Goal: Communication & Community: Answer question/provide support

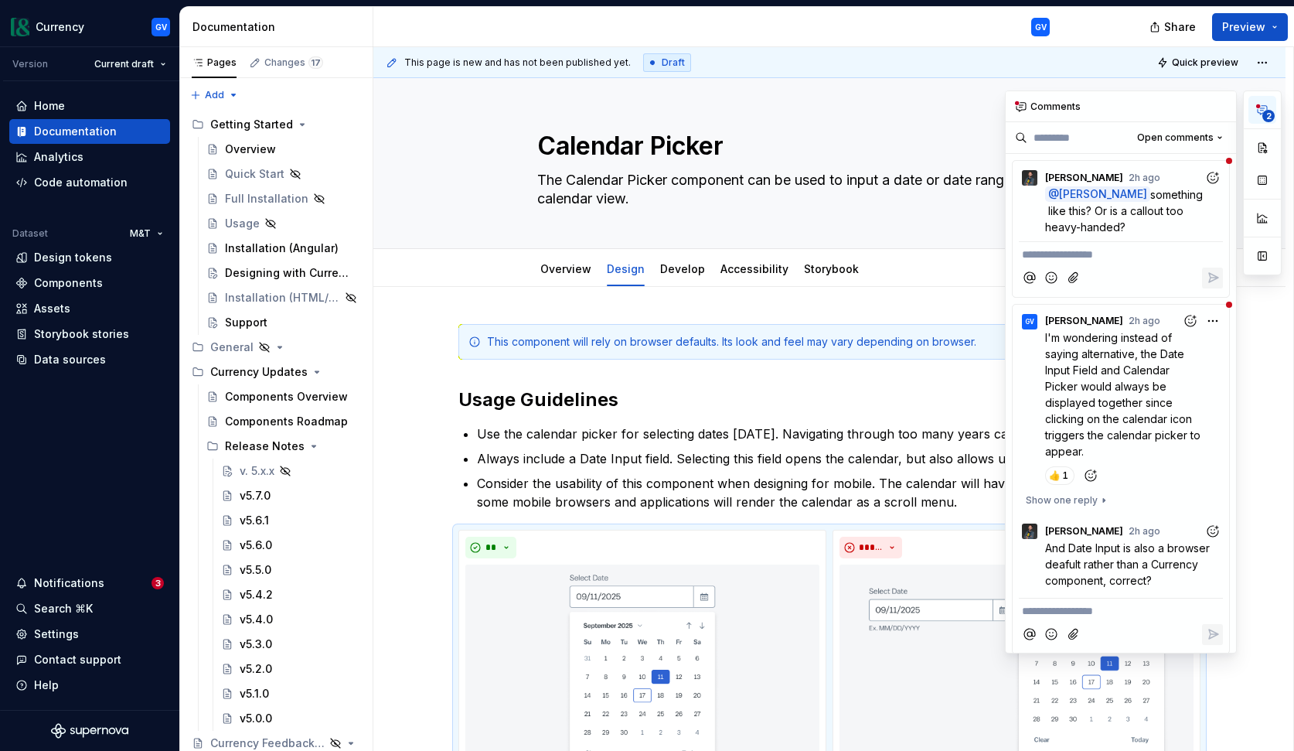
click at [1264, 109] on icon "button" at bounding box center [1262, 110] width 12 height 12
click at [1034, 214] on div "@ [PERSON_NAME] something like this? Or is a callout too heavy-handed?" at bounding box center [1121, 210] width 204 height 49
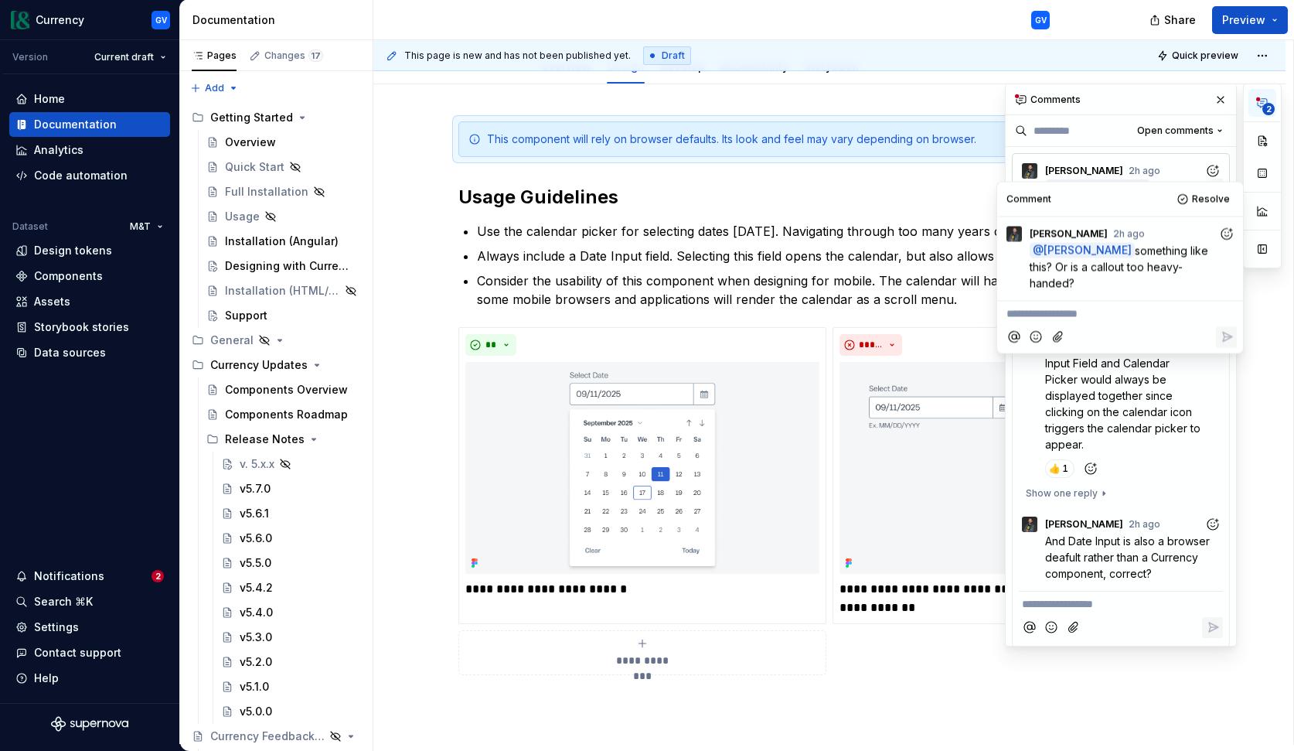
scroll to position [199, 0]
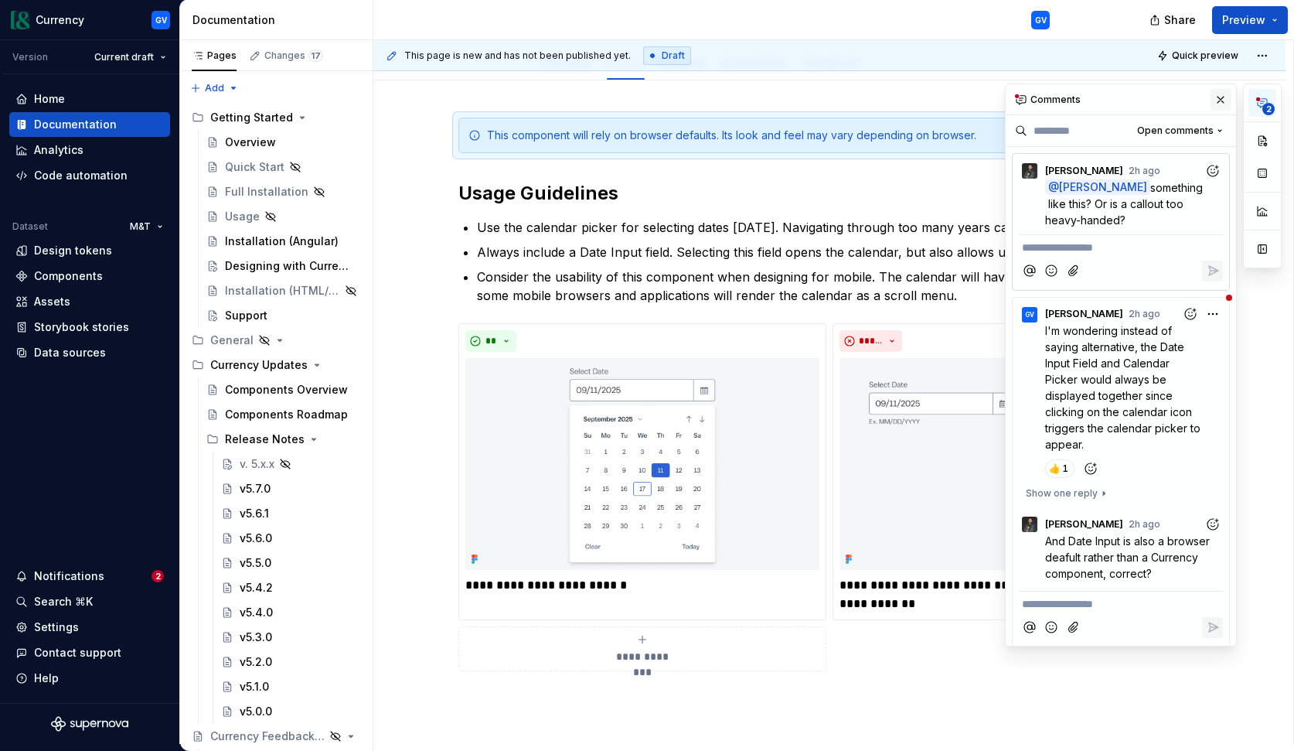
click at [1219, 98] on button "button" at bounding box center [1221, 100] width 22 height 22
type textarea "*"
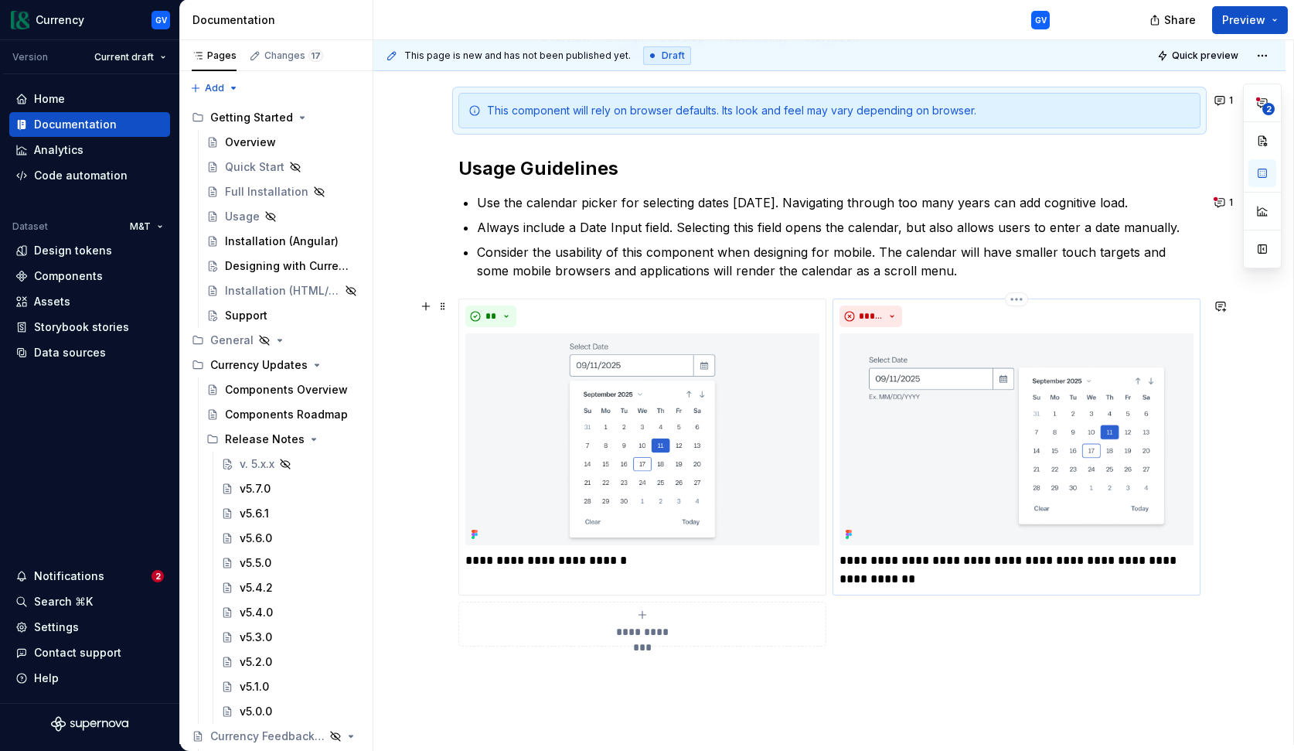
scroll to position [216, 0]
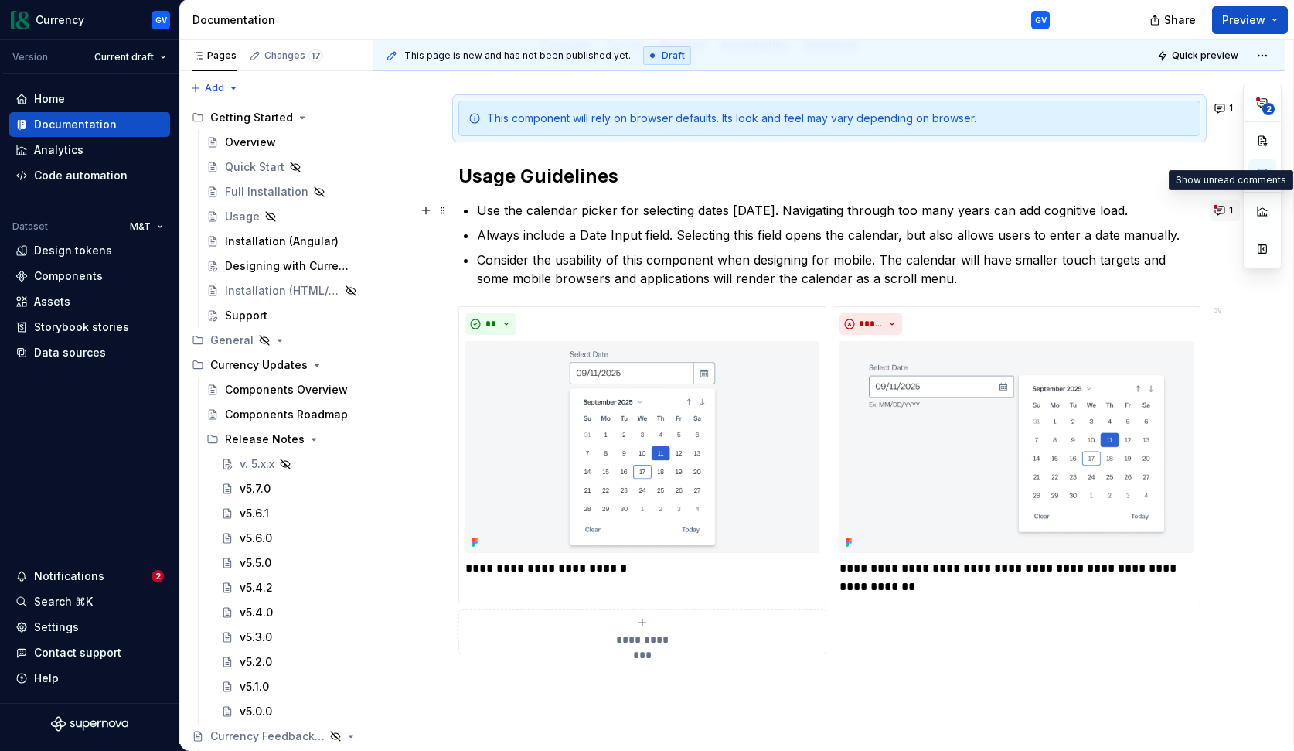
click at [1227, 210] on button "1" at bounding box center [1225, 210] width 30 height 22
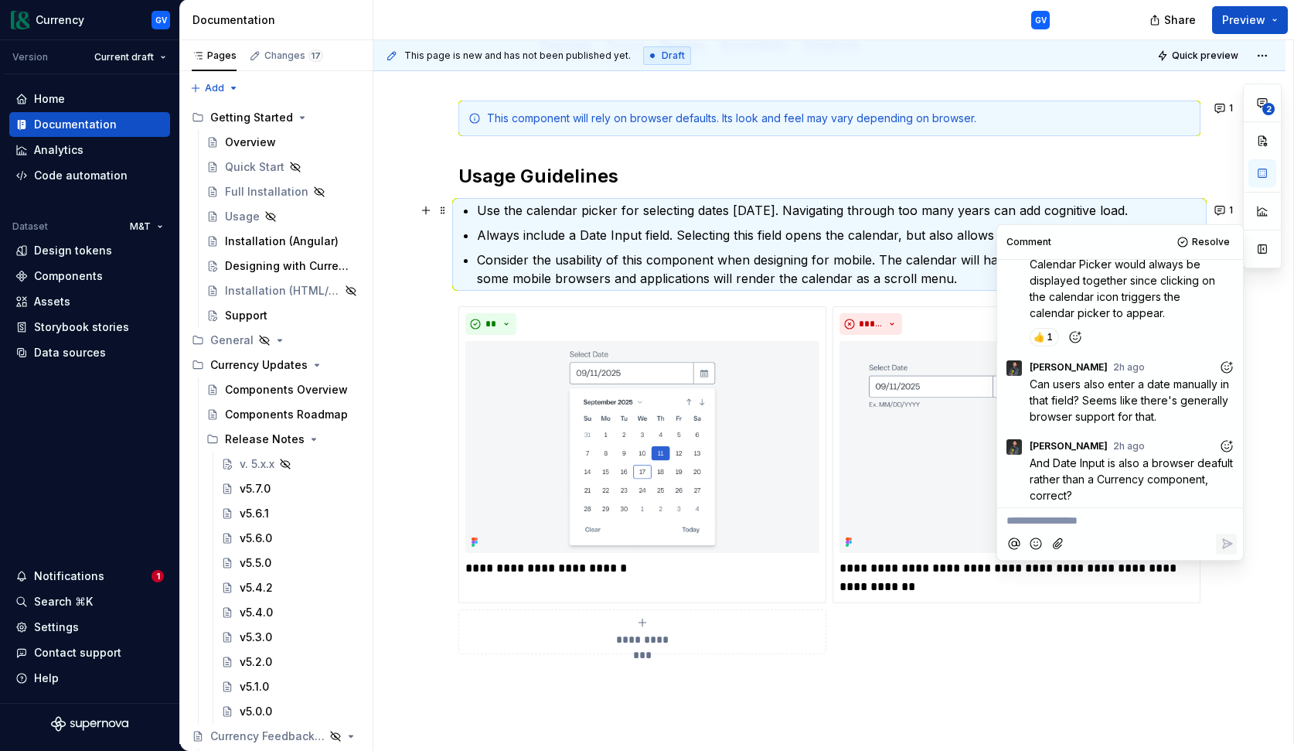
scroll to position [66, 0]
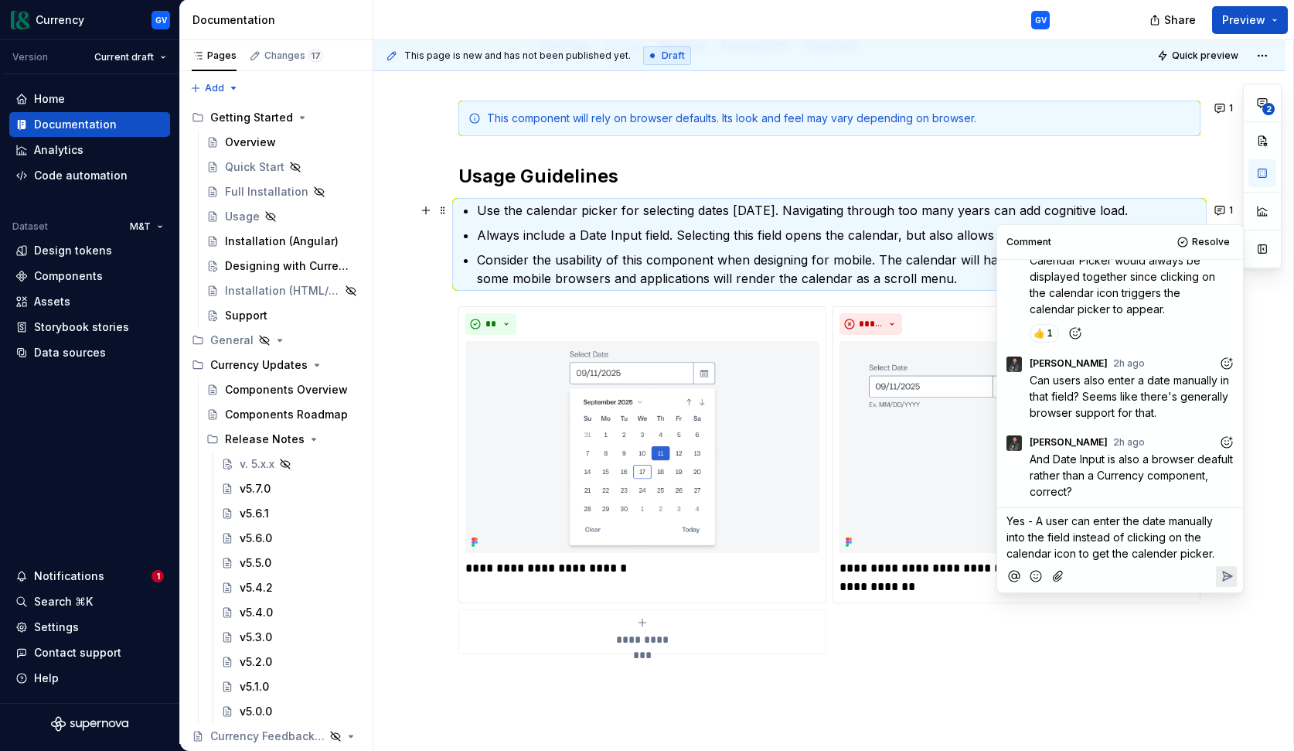
click at [1031, 517] on span "Yes - A user can enter the date manually into the field instead of clicking on …" at bounding box center [1110, 537] width 209 height 46
click at [1185, 549] on p "Yes! A user can enter the date manually into the field instead of clicking on t…" at bounding box center [1119, 536] width 227 height 49
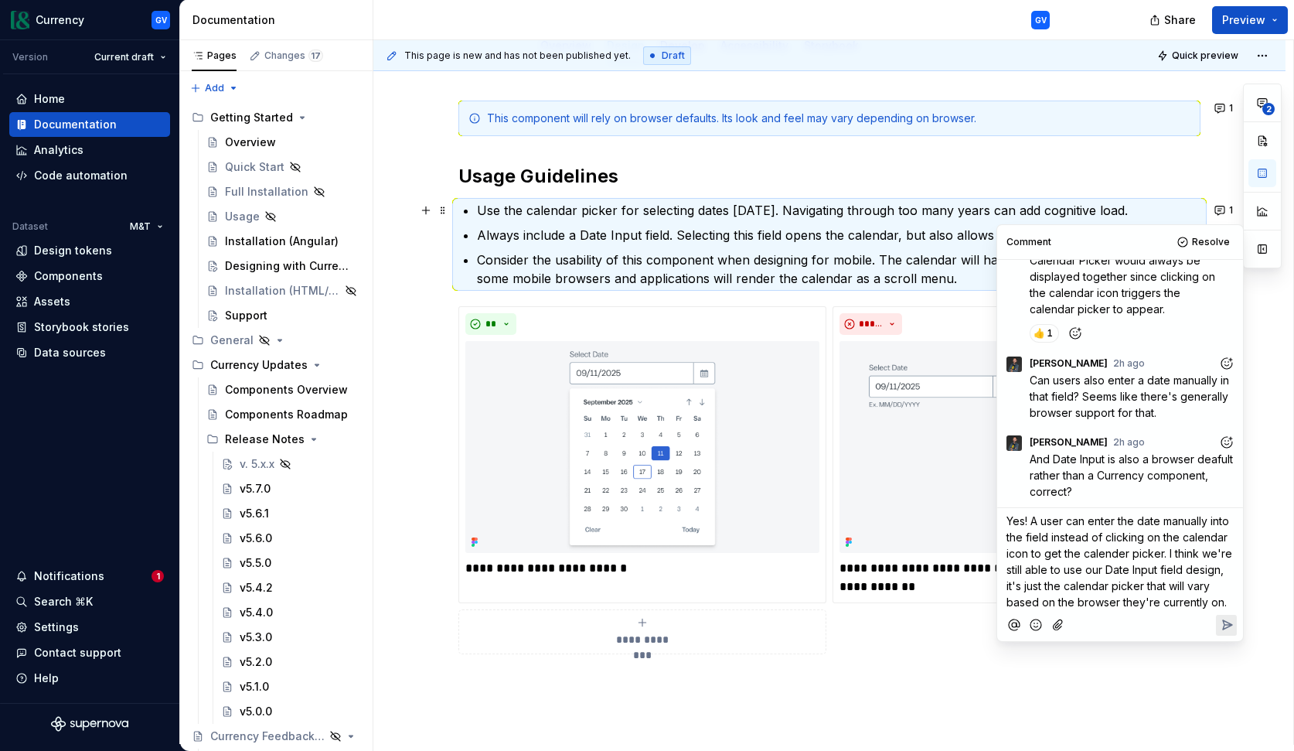
click at [1110, 572] on span "Yes! A user can enter the date manually into the field instead of clicking on t…" at bounding box center [1120, 561] width 229 height 94
click at [1088, 554] on span "Yes! A user can enter the date manually into the field instead of clicking on t…" at bounding box center [1120, 561] width 229 height 94
click at [1072, 589] on span "Yes! A user can enter the date manually into the field instead of clicking on t…" at bounding box center [1121, 561] width 230 height 94
click at [1119, 584] on span "Yes! A user can enter the date manually into the field instead of clicking on t…" at bounding box center [1121, 561] width 230 height 94
click at [1227, 626] on icon "Reply" at bounding box center [1227, 624] width 9 height 9
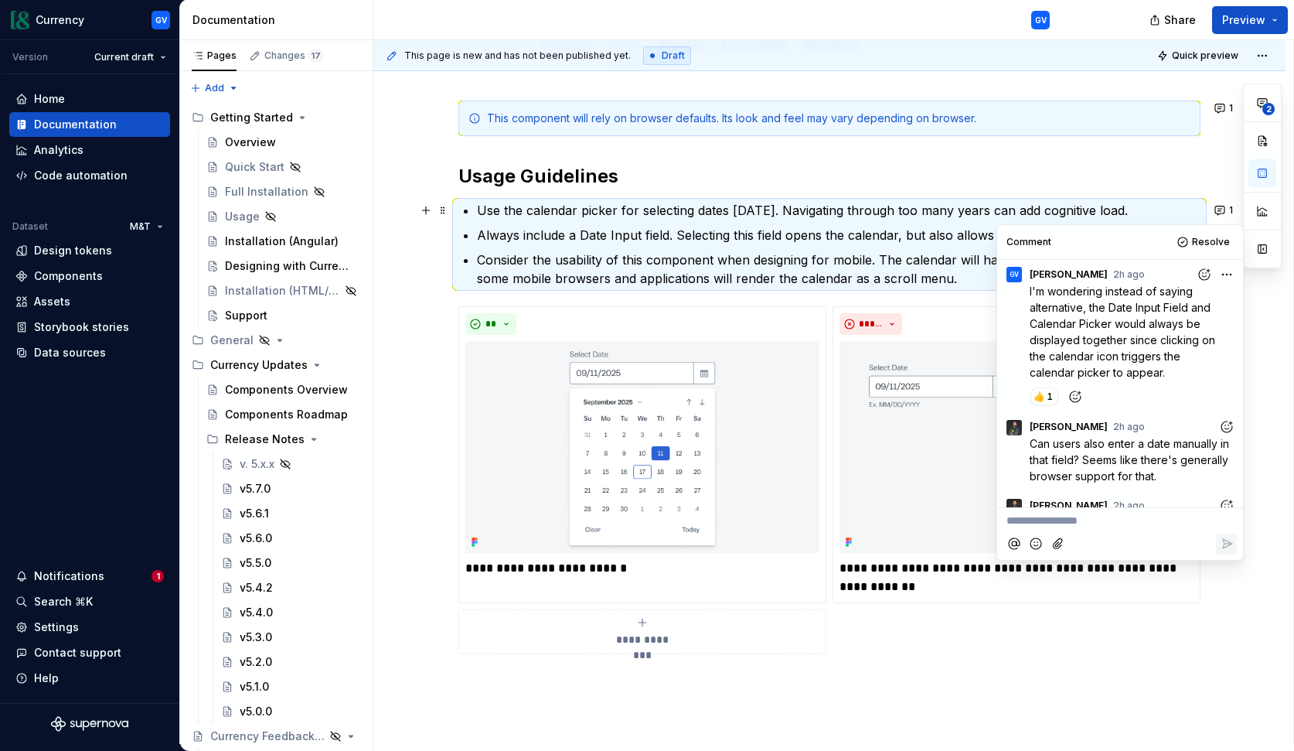
scroll to position [0, 0]
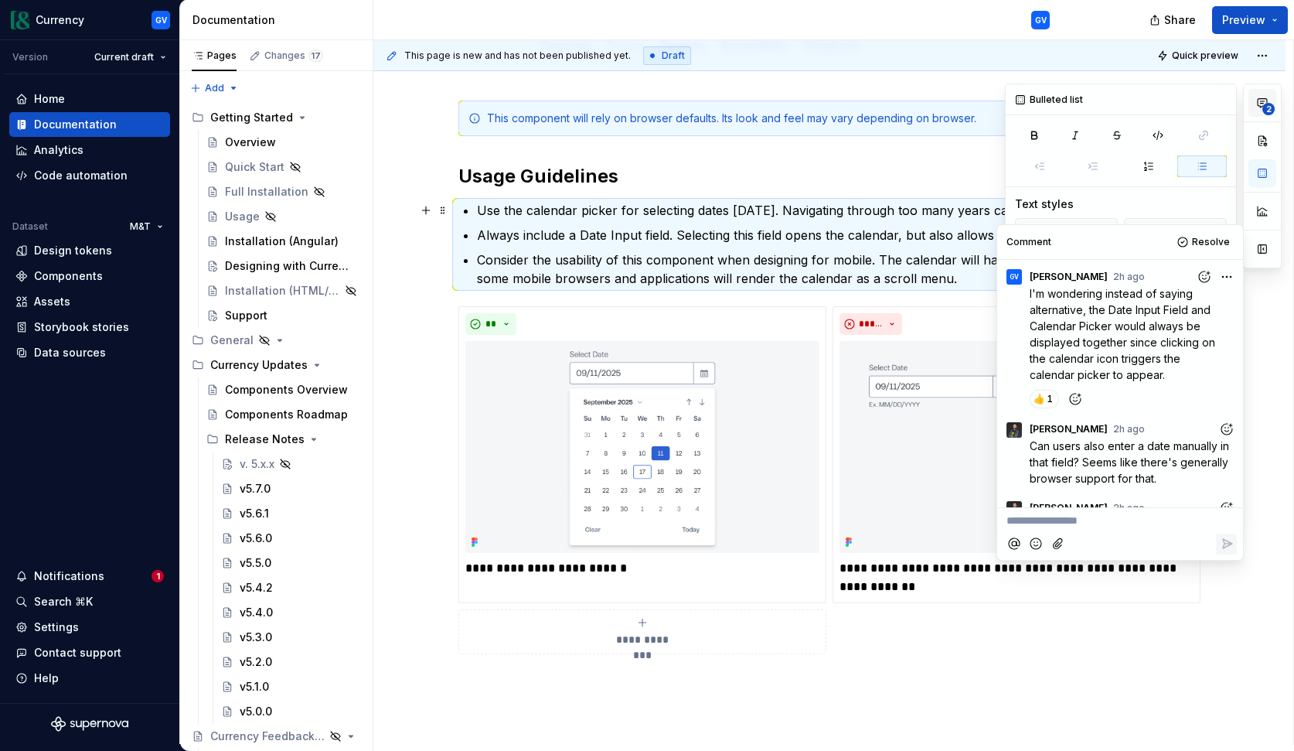
click at [1264, 106] on span "2" at bounding box center [1268, 109] width 12 height 12
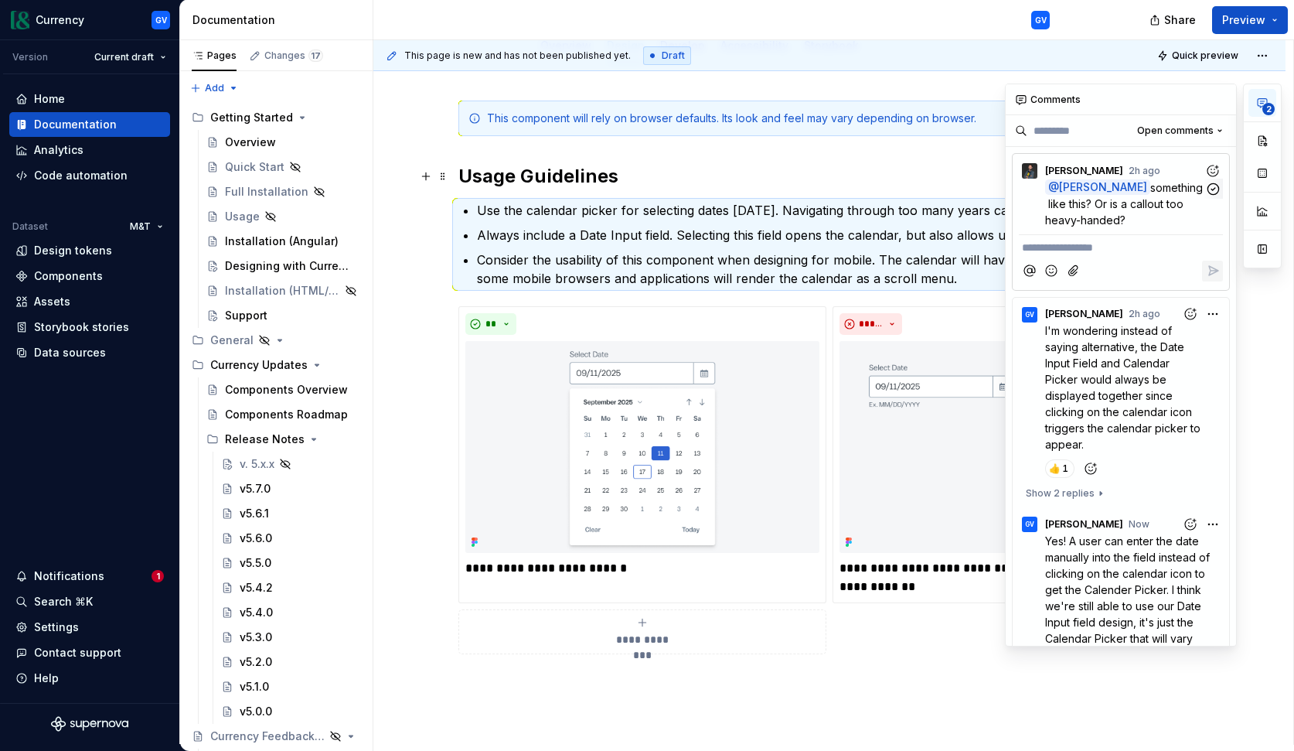
click at [1063, 185] on span "[PERSON_NAME]" at bounding box center [1103, 187] width 88 height 13
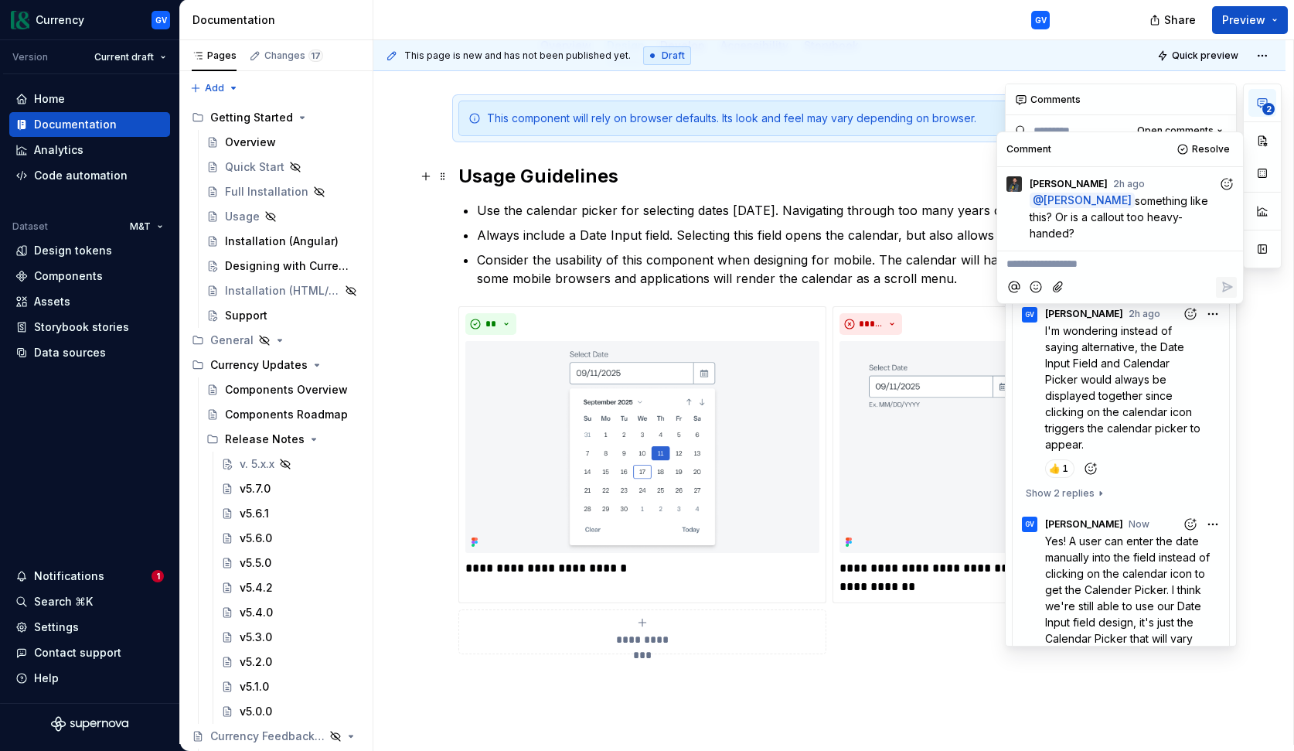
scroll to position [199, 0]
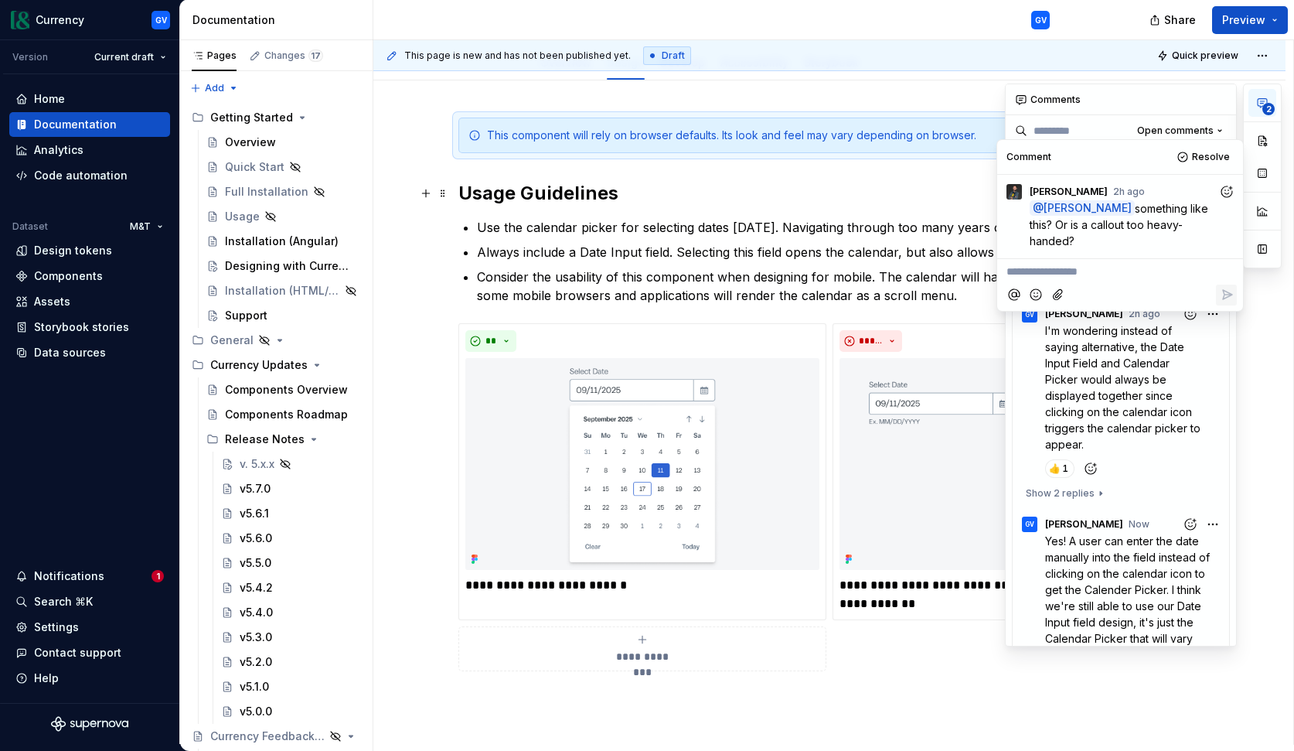
click at [407, 318] on div "**********" at bounding box center [829, 497] width 912 height 834
type textarea "*"
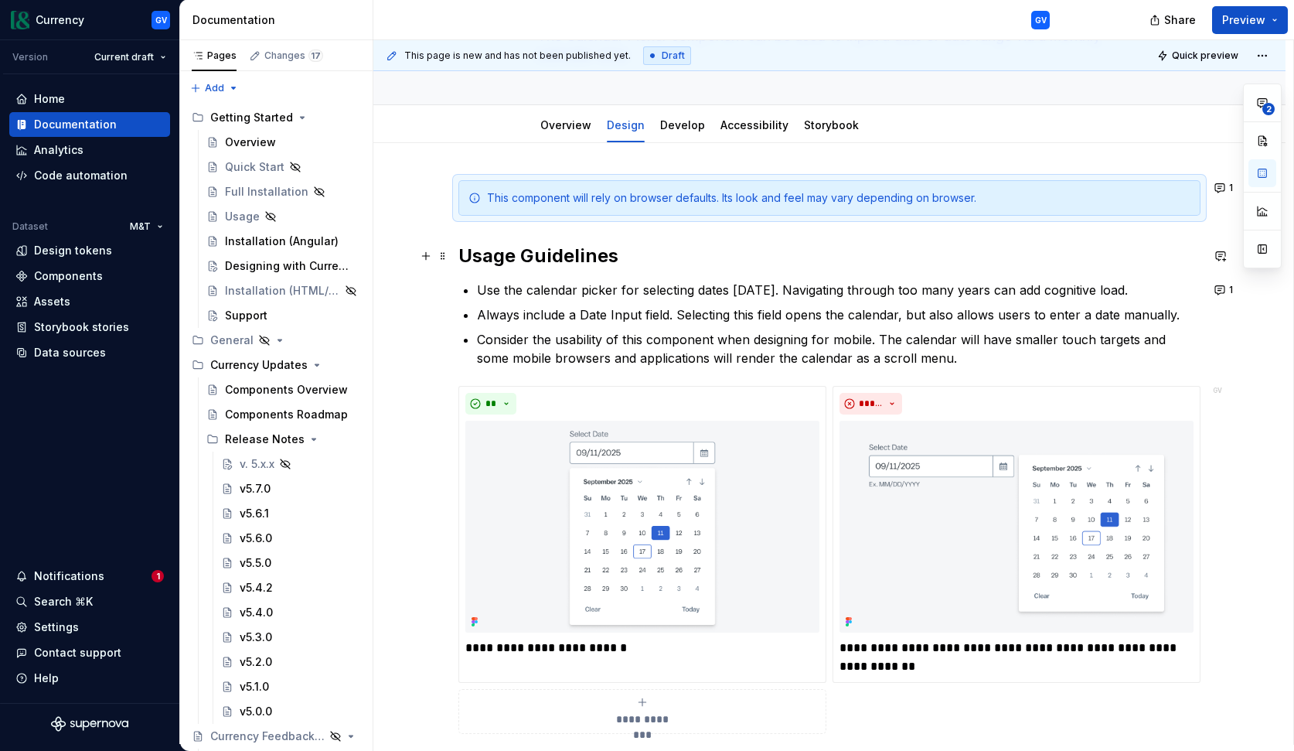
scroll to position [136, 0]
click at [1221, 192] on button "1" at bounding box center [1225, 189] width 30 height 22
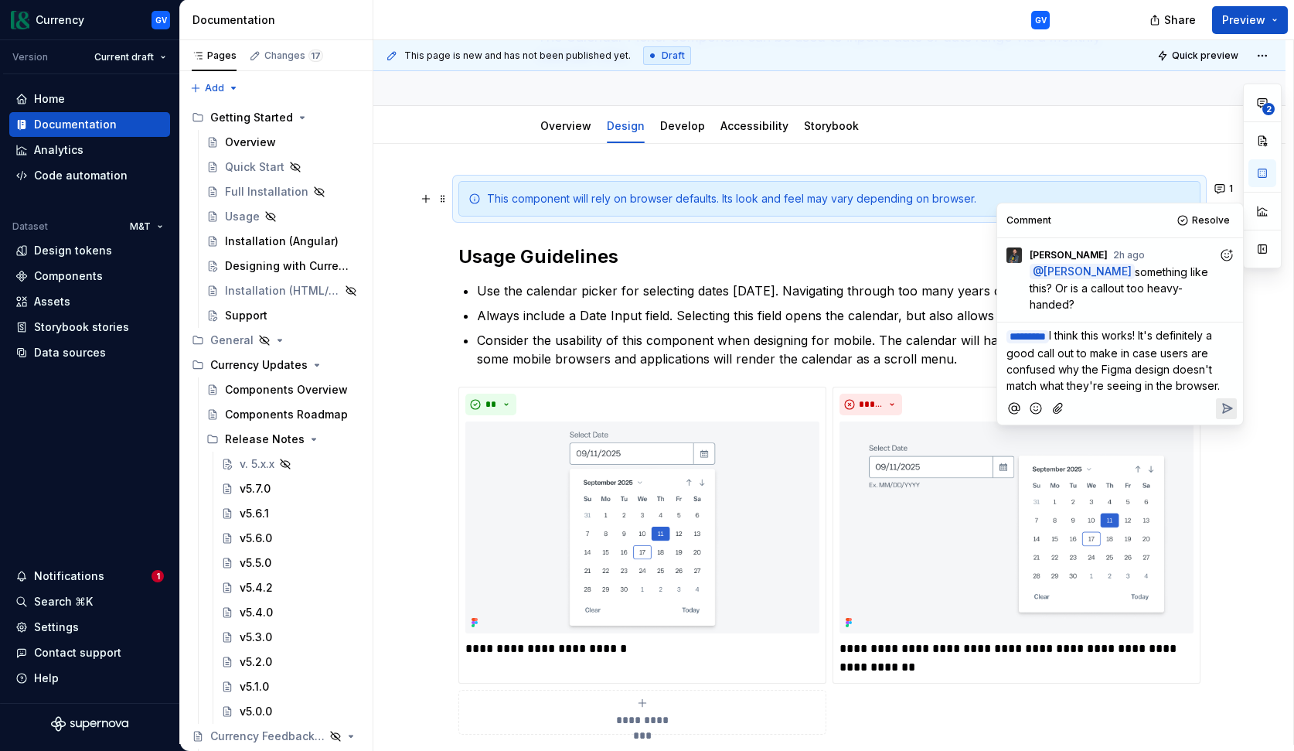
click at [1051, 366] on span "I think this works! It's definitely a good call out to make in case users are c…" at bounding box center [1112, 359] width 213 height 63
click at [1159, 351] on span "I think this works! It's definitely a good call out to make in case users are c…" at bounding box center [1112, 368] width 212 height 80
click at [1186, 349] on span "I think this works! It's definitely a good call out to make in case users are c…" at bounding box center [1112, 368] width 212 height 80
click at [1183, 349] on span "I think this works! It's definitely a good call out to make in case users are c…" at bounding box center [1112, 368] width 212 height 80
drag, startPoint x: 1053, startPoint y: 397, endPoint x: 1092, endPoint y: 410, distance: 40.6
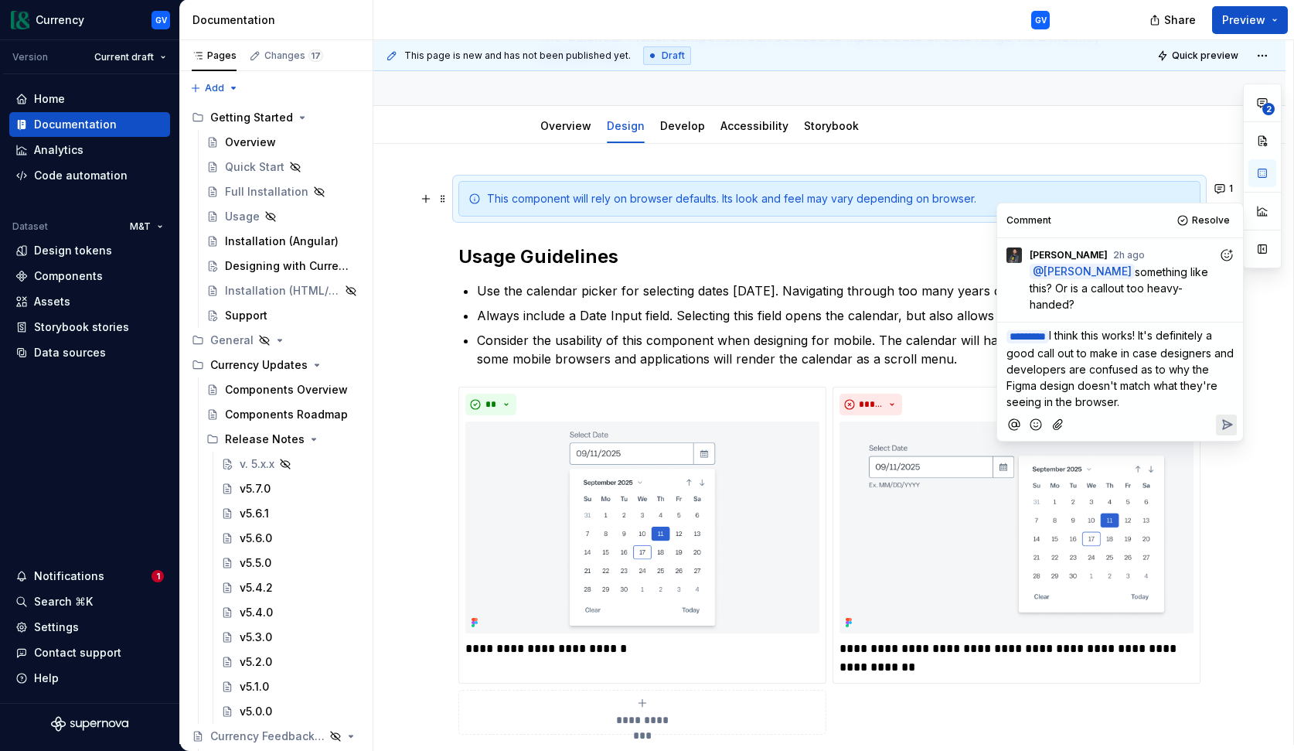
click at [1058, 400] on span "I think this works! It's definitely a good call out to make in case designers a…" at bounding box center [1121, 368] width 230 height 80
click at [1227, 425] on icon "Reply" at bounding box center [1226, 424] width 15 height 15
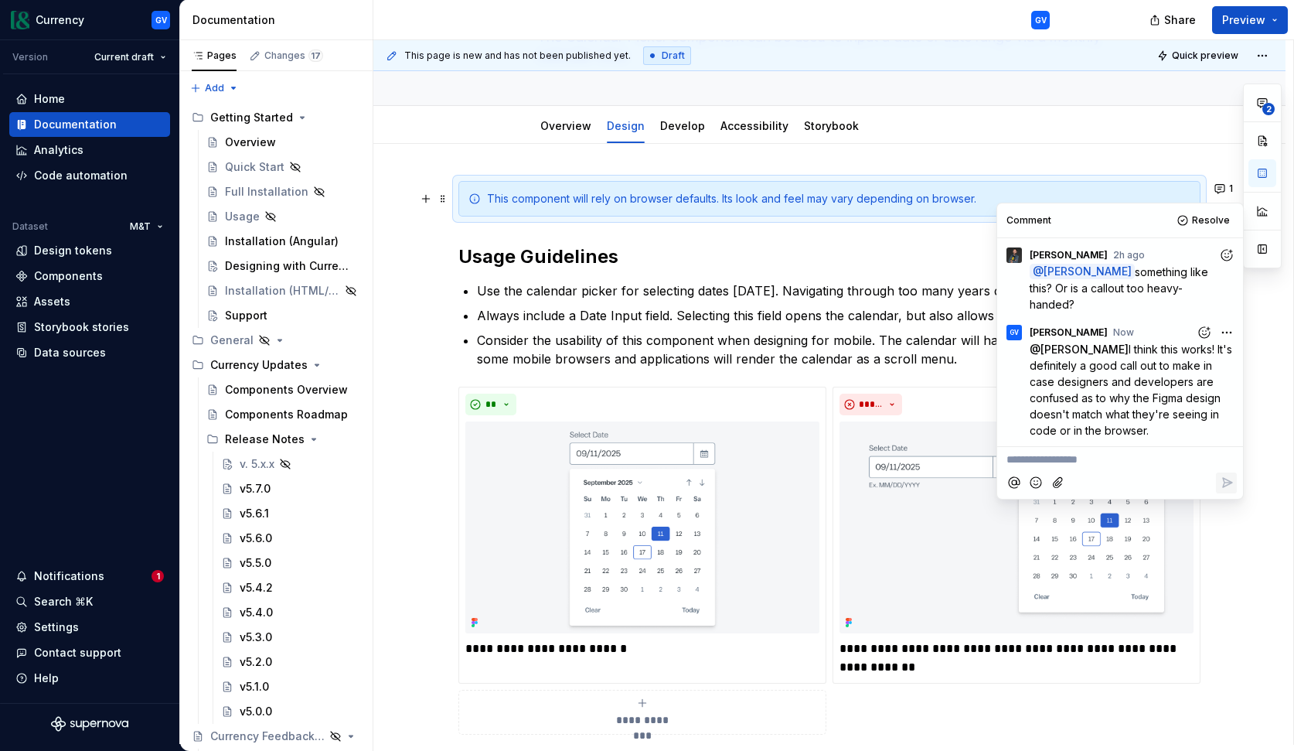
click at [1277, 345] on div "**********" at bounding box center [829, 561] width 912 height 834
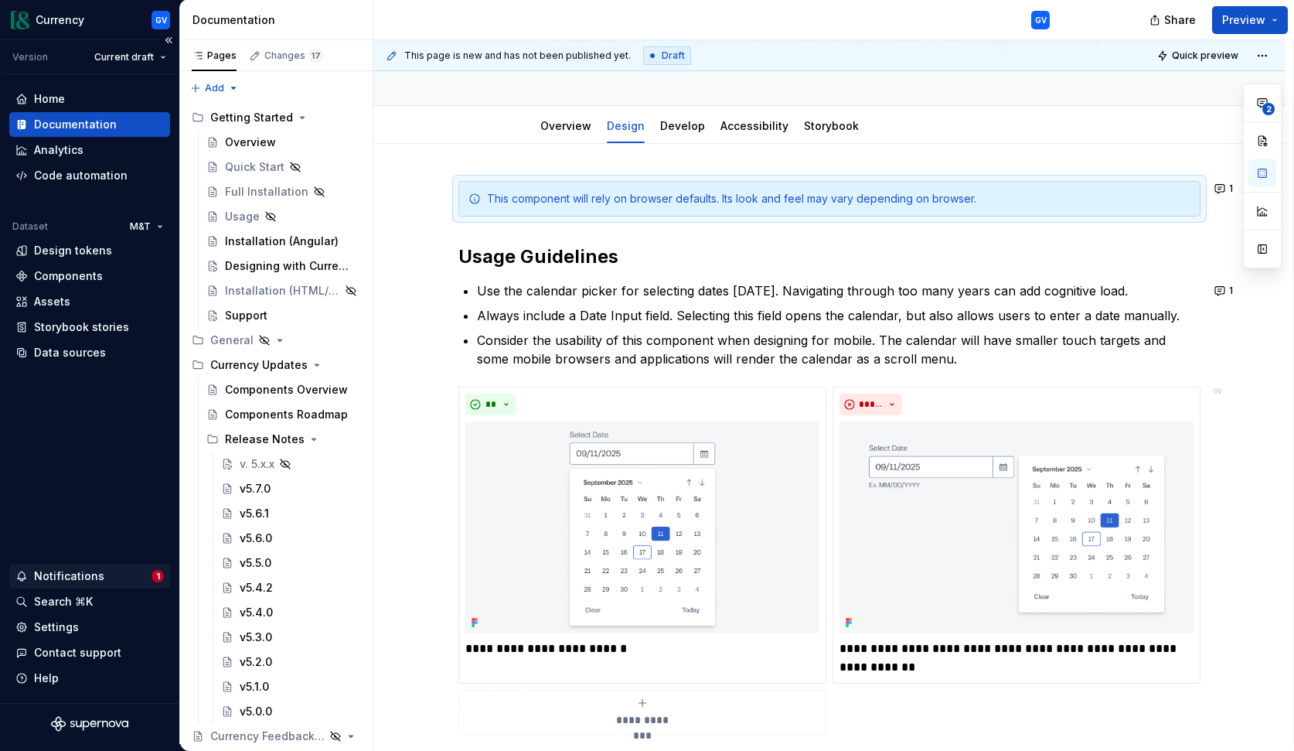
click at [90, 570] on div "Notifications" at bounding box center [69, 575] width 70 height 15
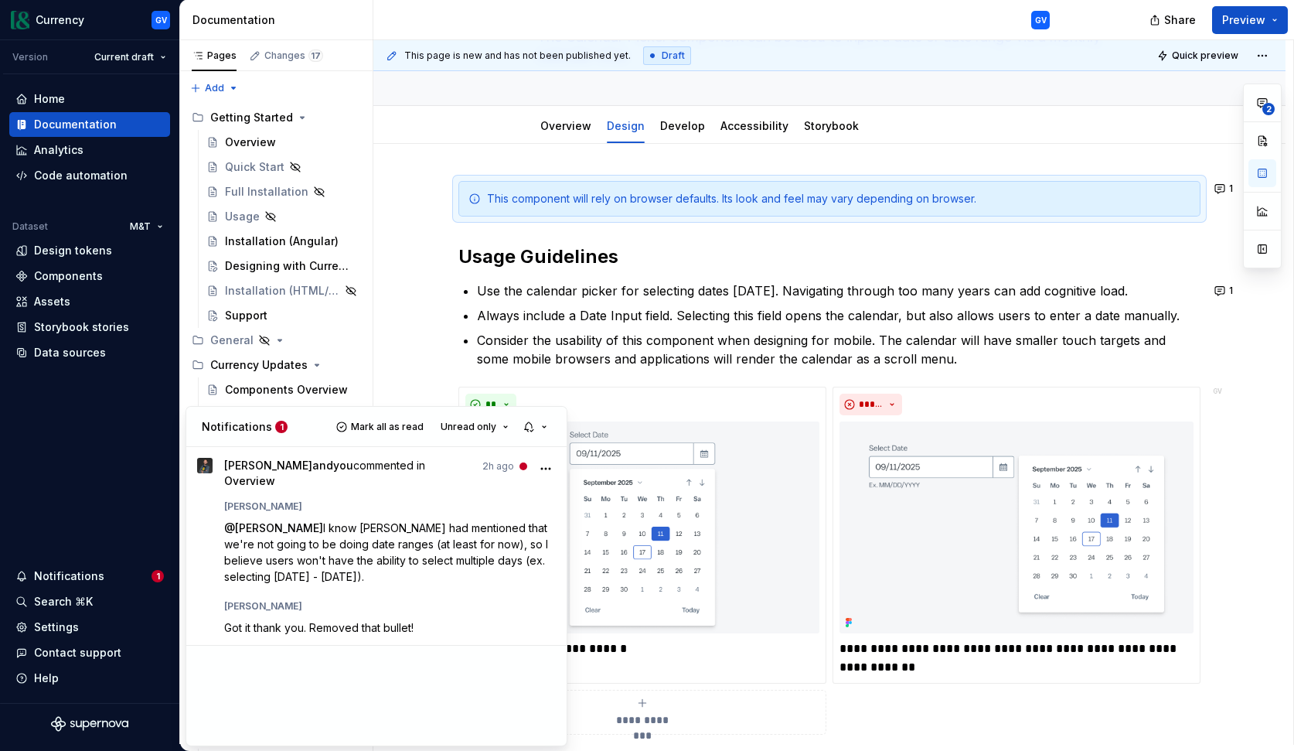
click at [420, 362] on html "Currency GV Version Current draft Home Documentation Analytics Code automation …" at bounding box center [647, 375] width 1294 height 751
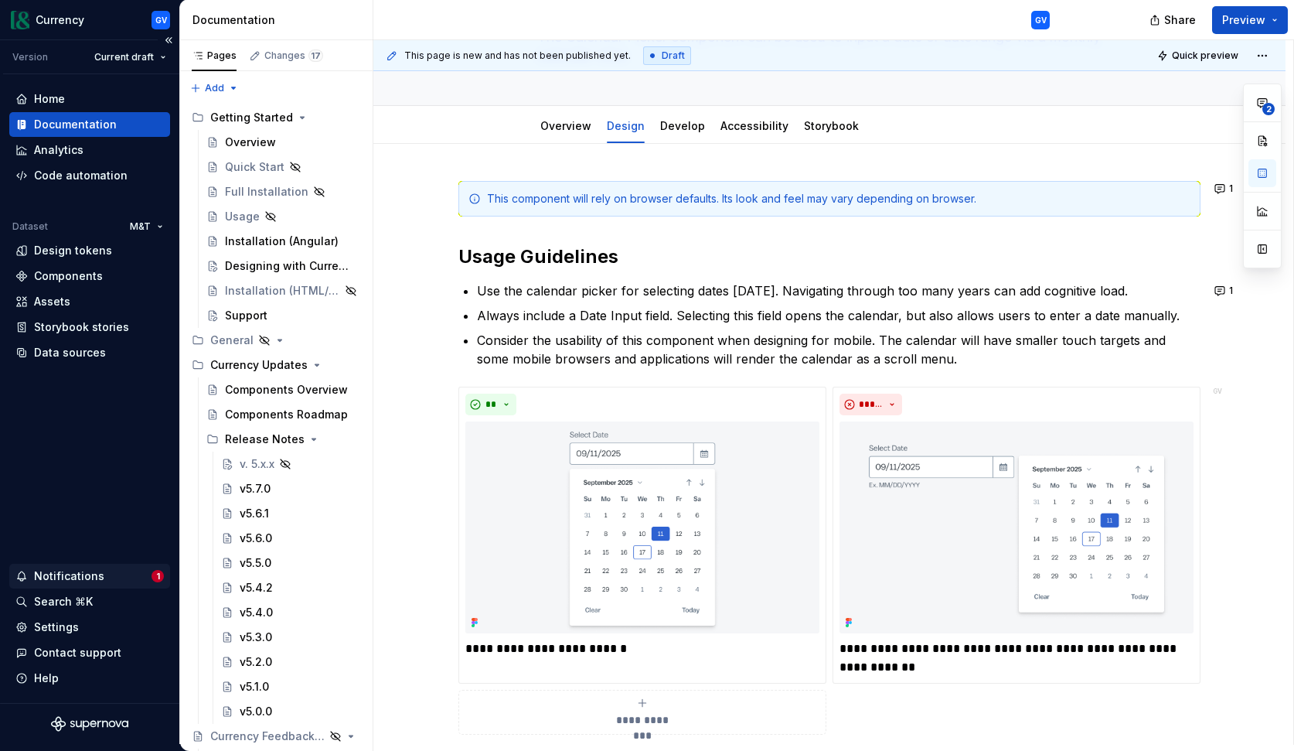
click at [80, 572] on div "Notifications" at bounding box center [69, 575] width 70 height 15
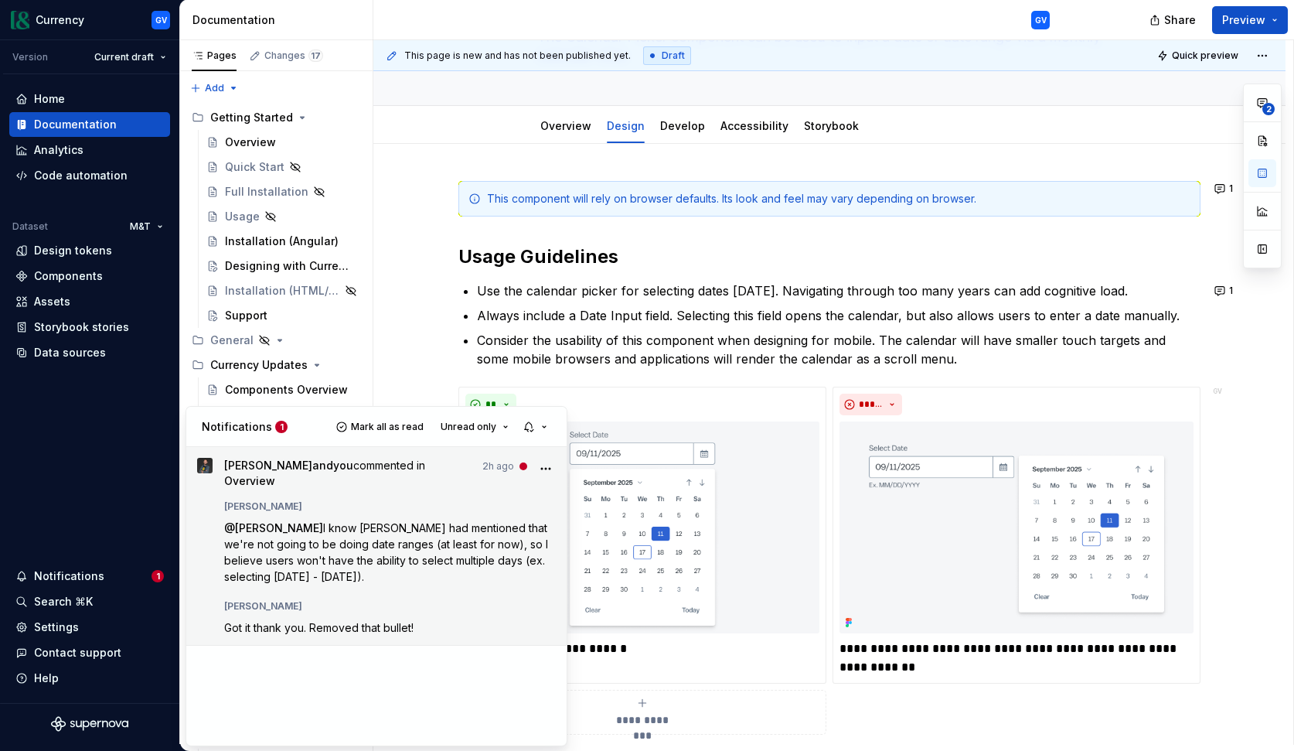
click at [490, 597] on div "[PERSON_NAME]" at bounding box center [390, 603] width 332 height 19
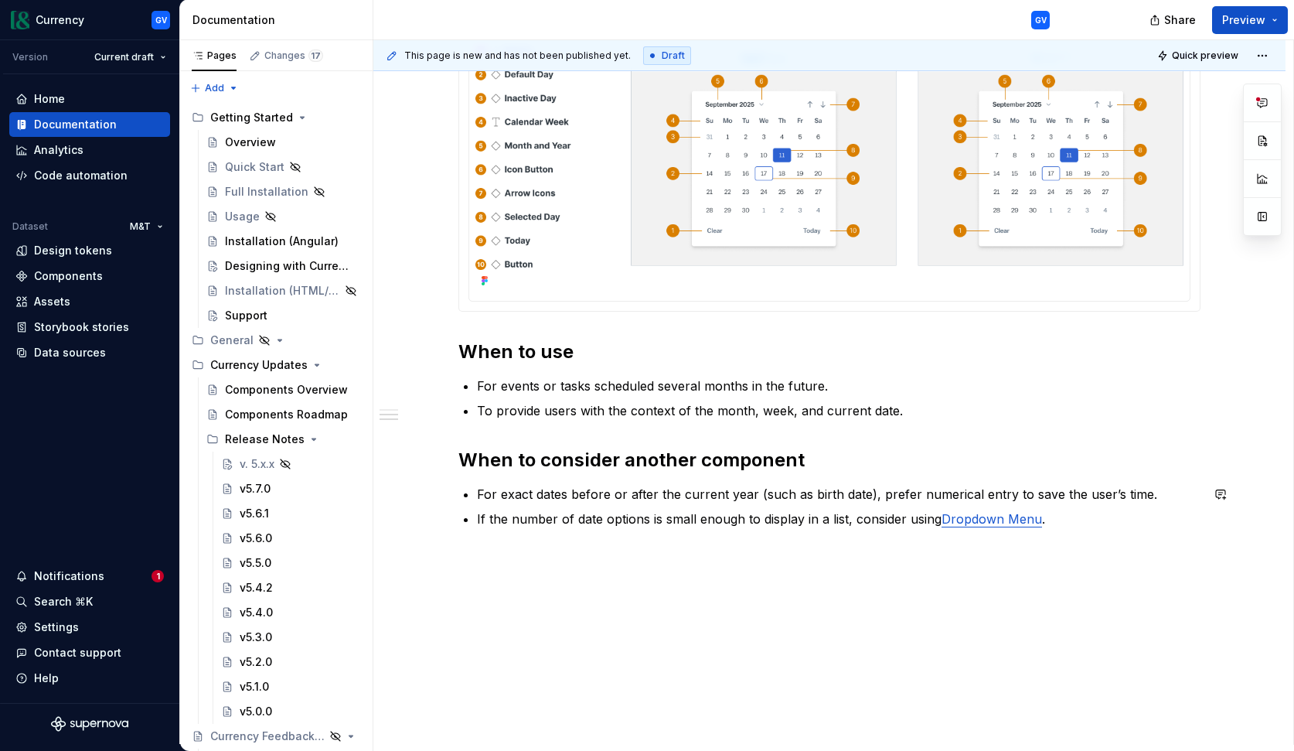
scroll to position [588, 0]
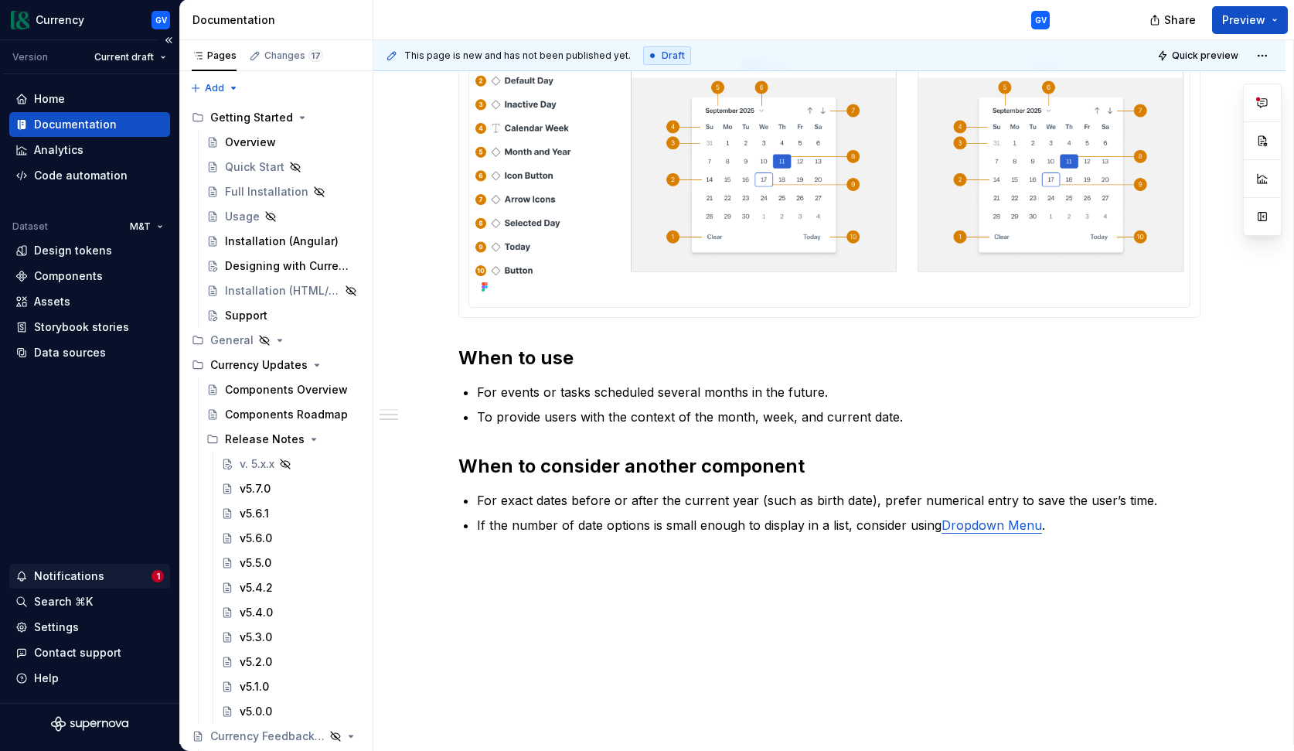
click at [62, 573] on div "Notifications" at bounding box center [69, 575] width 70 height 15
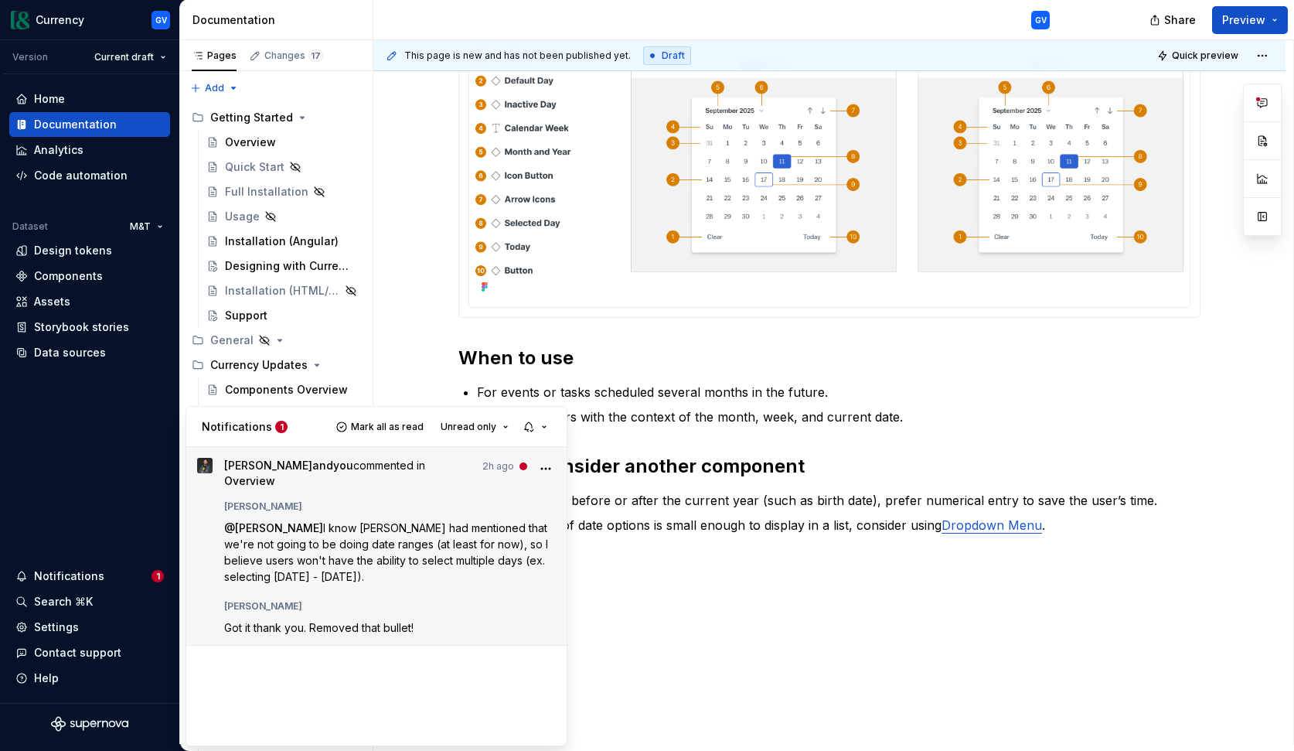
click at [553, 468] on button "More" at bounding box center [545, 468] width 21 height 21
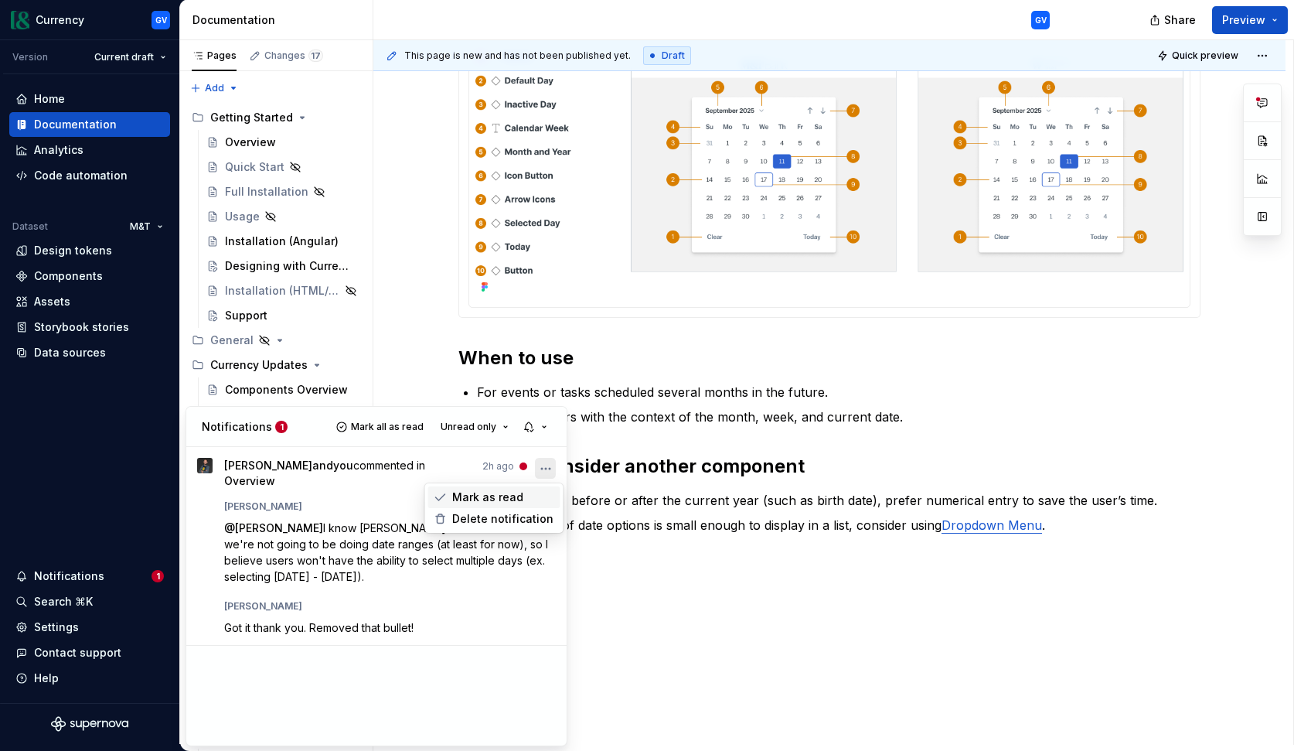
click at [519, 496] on div "Mark as read" at bounding box center [494, 497] width 132 height 22
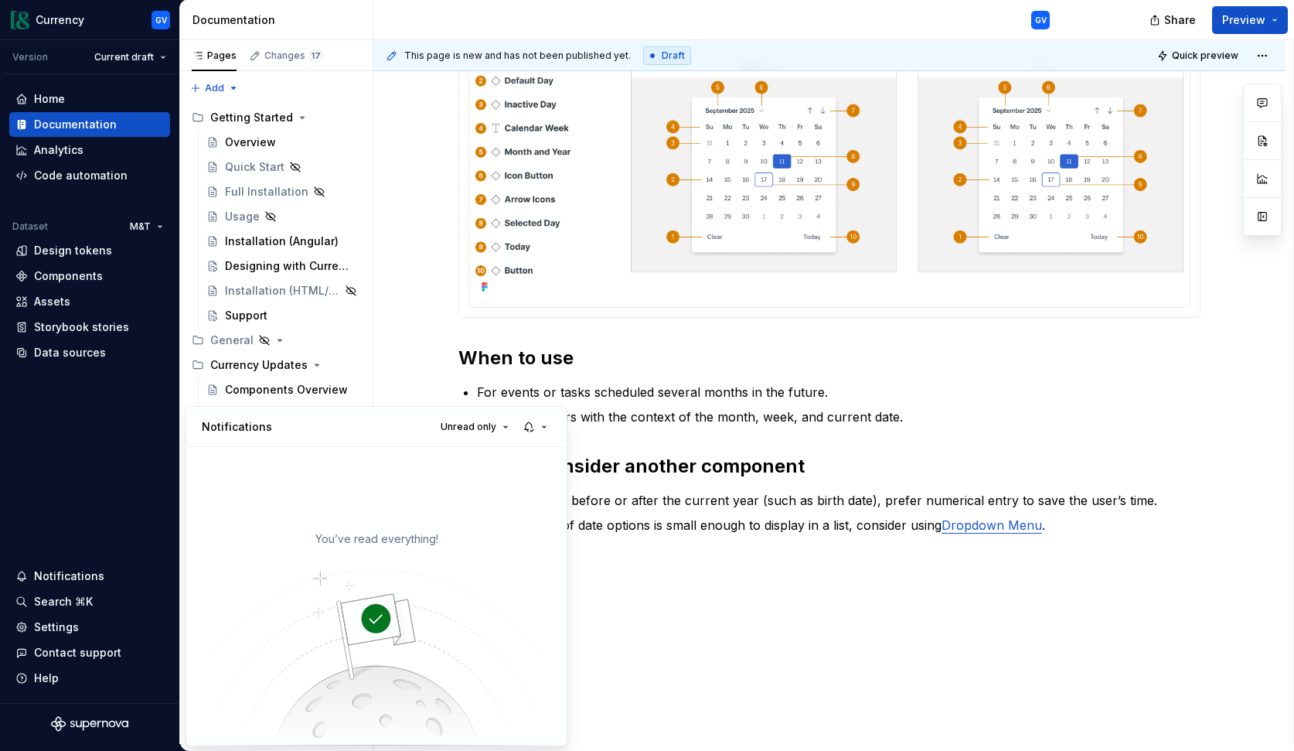
click at [623, 613] on html "Currency GV Version Current draft Home Documentation Analytics Code automation …" at bounding box center [647, 375] width 1294 height 751
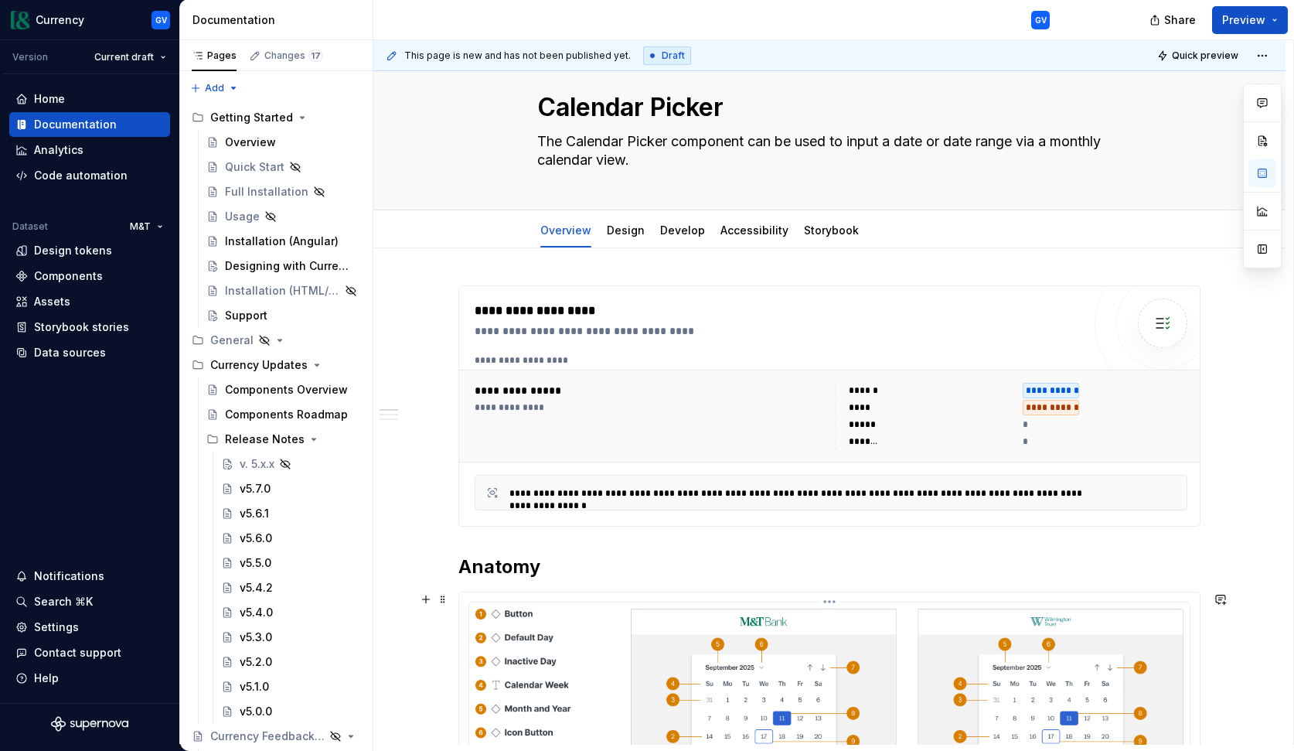
scroll to position [0, 0]
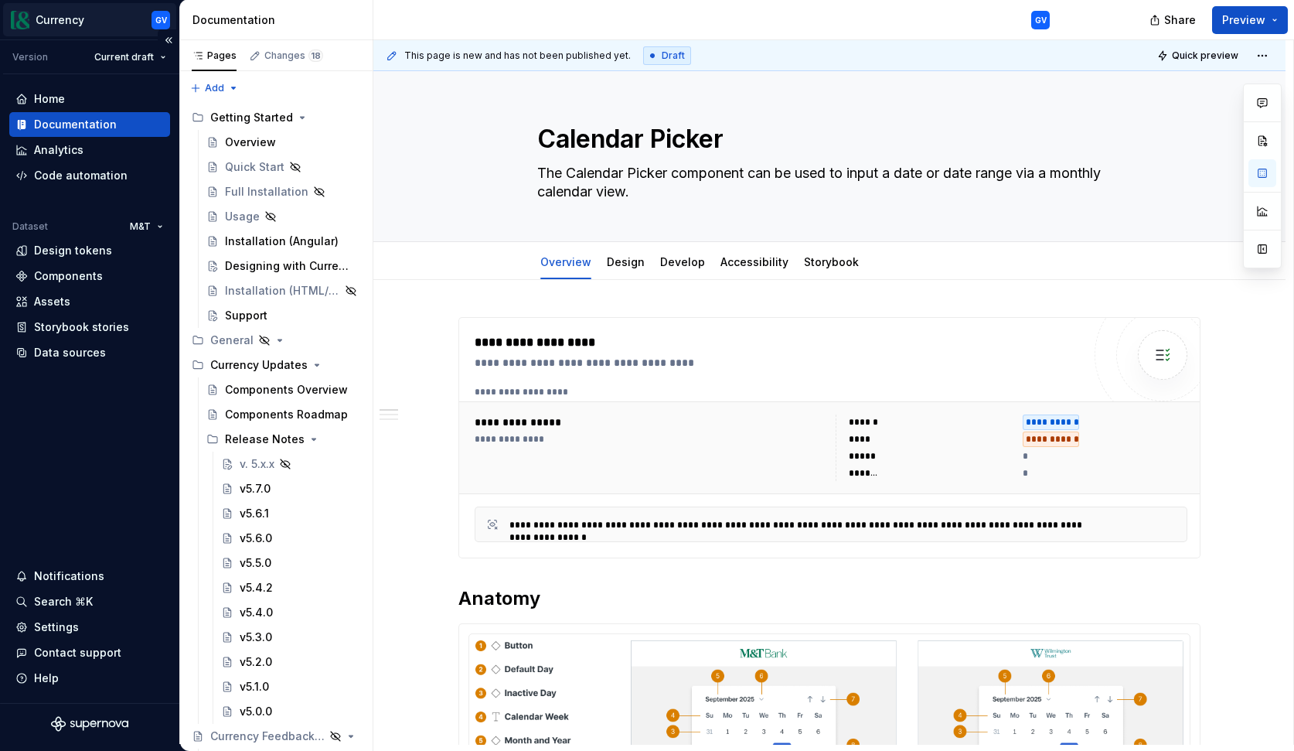
type textarea "*"
